Goal: Find specific page/section: Find specific page/section

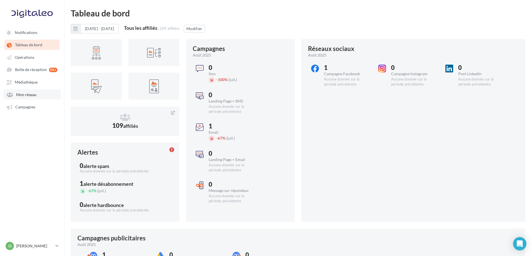
click at [31, 97] on span "Mon réseau" at bounding box center [26, 94] width 20 height 5
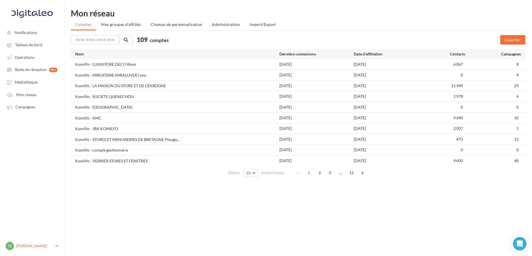
click at [54, 246] on link "O [PERSON_NAME] [PERSON_NAME][EMAIL_ADDRESS][DOMAIN_NAME]" at bounding box center [31, 245] width 55 height 11
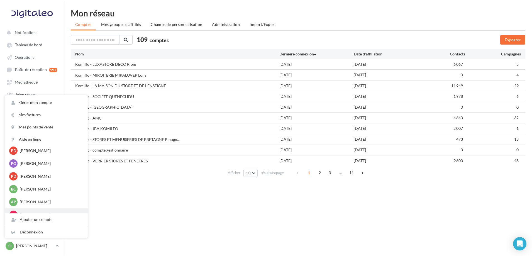
scroll to position [1308, 0]
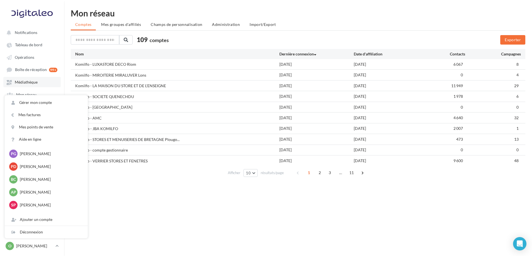
click at [22, 82] on span "Médiathèque" at bounding box center [26, 82] width 23 height 5
